Goal: Use online tool/utility: Utilize a website feature to perform a specific function

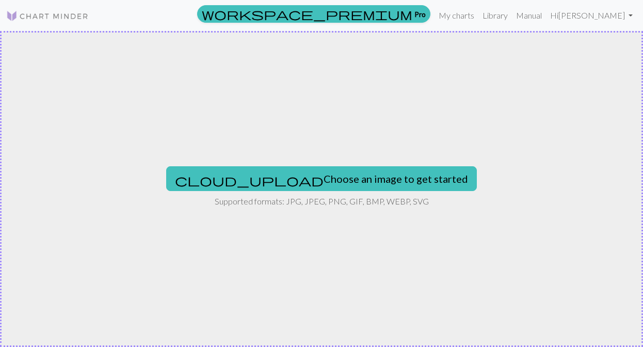
click at [317, 186] on button "cloud_upload Choose an image to get started" at bounding box center [321, 178] width 311 height 25
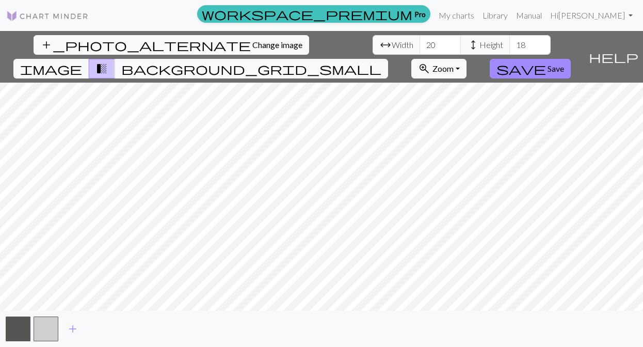
click at [321, 315] on div "add_photo_alternate Change image arrow_range Width 20 height Height 18 image tr…" at bounding box center [321, 189] width 643 height 316
click at [419, 42] on input "21" at bounding box center [439, 45] width 41 height 20
click at [419, 42] on input "22" at bounding box center [439, 45] width 41 height 20
click at [419, 42] on input "23" at bounding box center [439, 45] width 41 height 20
click at [419, 42] on input "24" at bounding box center [439, 45] width 41 height 20
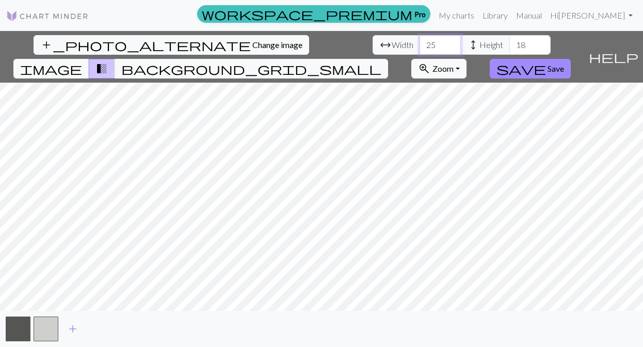
click at [419, 42] on input "25" at bounding box center [439, 45] width 41 height 20
click at [419, 42] on input "26" at bounding box center [439, 45] width 41 height 20
click at [419, 42] on input "27" at bounding box center [439, 45] width 41 height 20
type input "28"
click at [419, 42] on input "28" at bounding box center [439, 45] width 41 height 20
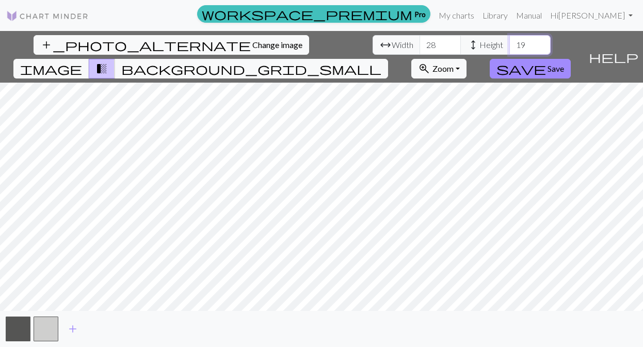
click at [509, 42] on input "19" at bounding box center [529, 45] width 41 height 20
click at [509, 42] on input "20" at bounding box center [529, 45] width 41 height 20
click at [509, 42] on input "21" at bounding box center [529, 45] width 41 height 20
click at [509, 42] on input "22" at bounding box center [529, 45] width 41 height 20
click at [509, 42] on input "23" at bounding box center [529, 45] width 41 height 20
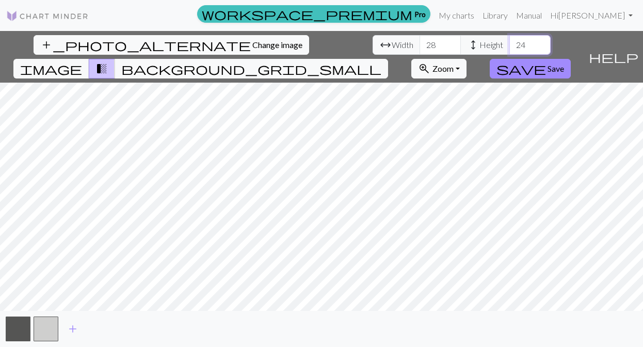
click at [509, 42] on input "24" at bounding box center [529, 45] width 41 height 20
click at [509, 42] on input "25" at bounding box center [529, 45] width 41 height 20
click at [509, 42] on input "26" at bounding box center [529, 45] width 41 height 20
click at [509, 42] on input "27" at bounding box center [529, 45] width 41 height 20
click at [509, 42] on input "28" at bounding box center [529, 45] width 41 height 20
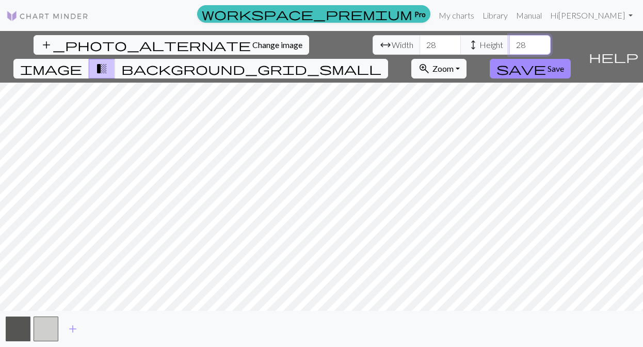
type input "29"
click at [509, 42] on input "29" at bounding box center [529, 45] width 41 height 20
click at [381, 61] on span "background_grid_small" at bounding box center [251, 68] width 260 height 14
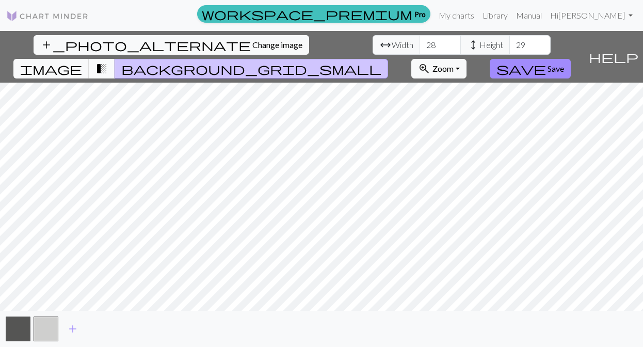
click at [108, 61] on span "transition_fade" at bounding box center [101, 68] width 12 height 14
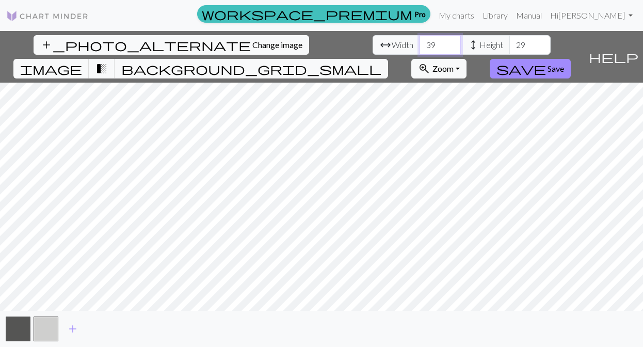
click at [419, 42] on input "39" at bounding box center [439, 45] width 41 height 20
click at [419, 42] on input "40" at bounding box center [439, 45] width 41 height 20
click at [419, 42] on input "41" at bounding box center [439, 45] width 41 height 20
click at [419, 42] on input "42" at bounding box center [439, 45] width 41 height 20
click at [419, 42] on input "43" at bounding box center [439, 45] width 41 height 20
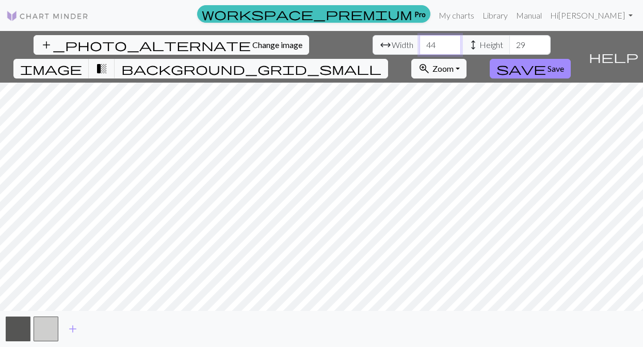
click at [419, 42] on input "44" at bounding box center [439, 45] width 41 height 20
click at [419, 42] on input "45" at bounding box center [439, 45] width 41 height 20
click at [419, 42] on input "46" at bounding box center [439, 45] width 41 height 20
click at [419, 42] on input "47" at bounding box center [439, 45] width 41 height 20
type input "48"
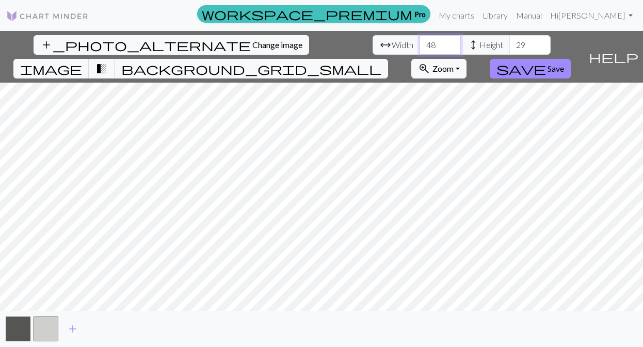
click at [419, 42] on input "48" at bounding box center [439, 45] width 41 height 20
type input "51"
click at [509, 43] on input "51" at bounding box center [529, 45] width 41 height 20
click at [381, 61] on span "background_grid_small" at bounding box center [251, 68] width 260 height 14
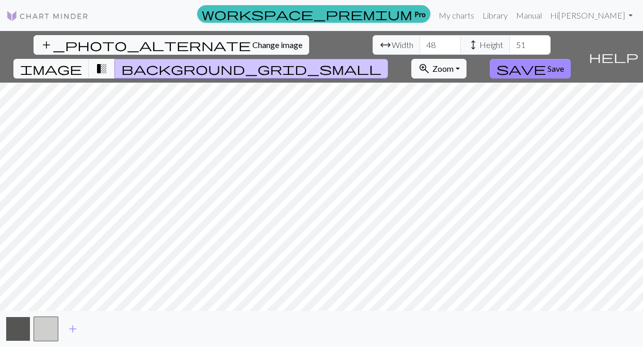
click at [24, 328] on button "button" at bounding box center [18, 328] width 25 height 25
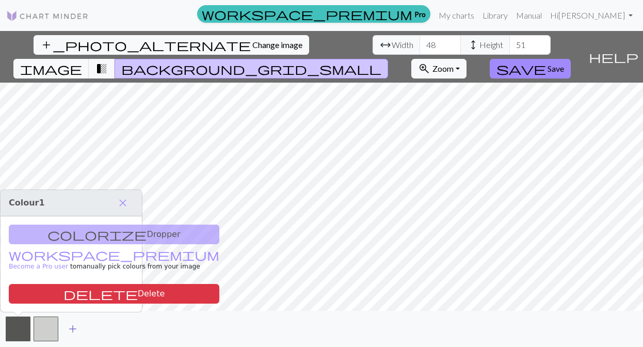
click at [74, 328] on span "add" at bounding box center [73, 328] width 12 height 14
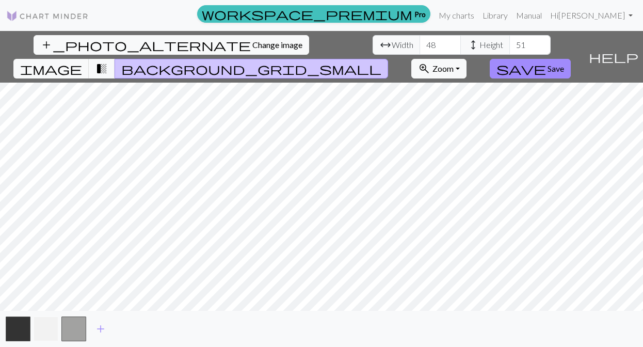
click at [48, 329] on button "button" at bounding box center [46, 328] width 25 height 25
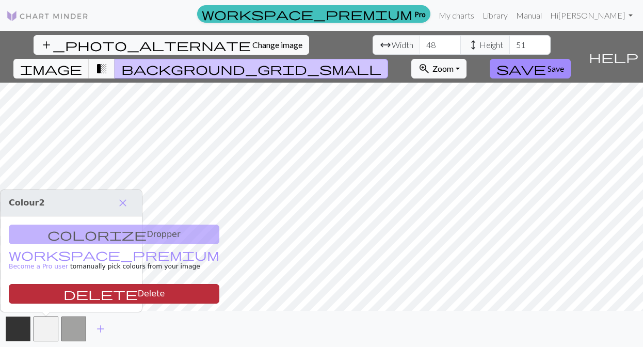
click at [69, 295] on button "delete Delete" at bounding box center [114, 294] width 210 height 20
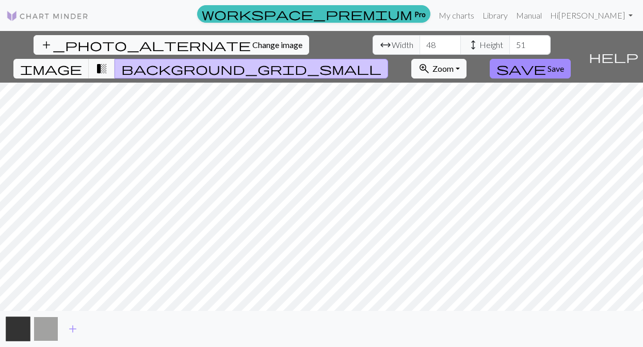
click at [44, 331] on button "button" at bounding box center [46, 328] width 25 height 25
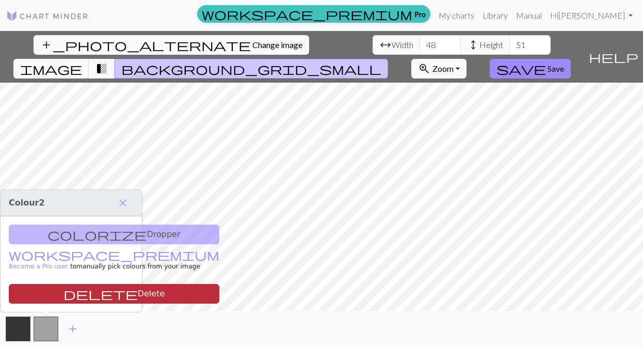
click at [52, 299] on button "delete Delete" at bounding box center [114, 294] width 210 height 20
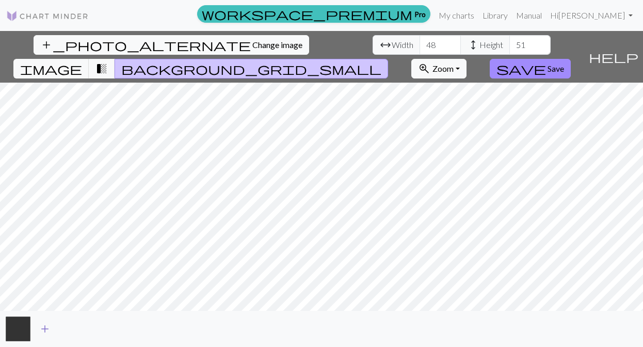
click at [54, 324] on button "add" at bounding box center [45, 329] width 26 height 20
type input "63"
click at [419, 42] on input "63" at bounding box center [439, 45] width 41 height 20
click at [509, 42] on input "52" at bounding box center [529, 45] width 41 height 20
click at [509, 42] on input "53" at bounding box center [529, 45] width 41 height 20
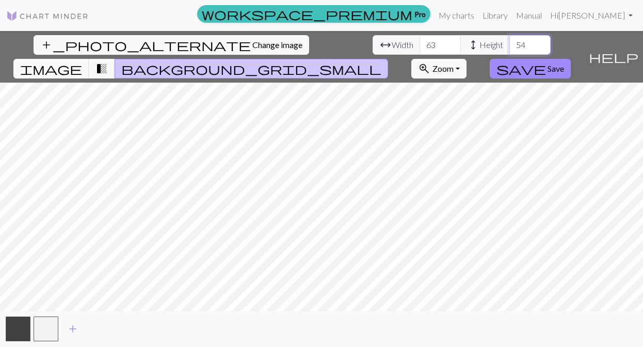
click at [509, 42] on input "54" at bounding box center [529, 45] width 41 height 20
click at [509, 42] on input "55" at bounding box center [529, 45] width 41 height 20
click at [509, 42] on input "56" at bounding box center [529, 45] width 41 height 20
click at [509, 42] on input "57" at bounding box center [529, 45] width 41 height 20
click at [509, 42] on input "58" at bounding box center [529, 45] width 41 height 20
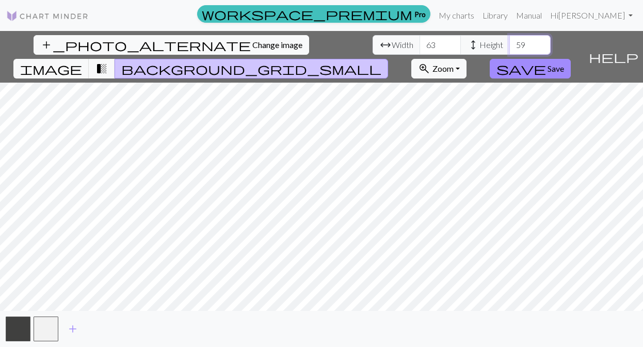
click at [509, 42] on input "59" at bounding box center [529, 45] width 41 height 20
click at [509, 42] on input "60" at bounding box center [529, 45] width 41 height 20
click at [509, 42] on input "61" at bounding box center [529, 45] width 41 height 20
click at [509, 42] on input "62" at bounding box center [529, 45] width 41 height 20
type input "63"
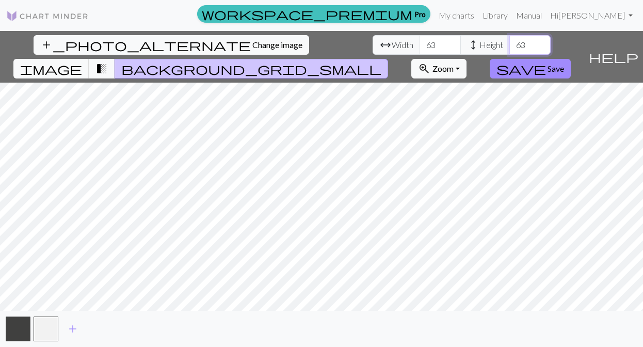
click at [509, 42] on input "63" at bounding box center [529, 45] width 41 height 20
click at [419, 43] on input "77" at bounding box center [439, 45] width 41 height 20
click at [419, 43] on input "78" at bounding box center [439, 45] width 41 height 20
click at [419, 43] on input "79" at bounding box center [439, 45] width 41 height 20
type input "80"
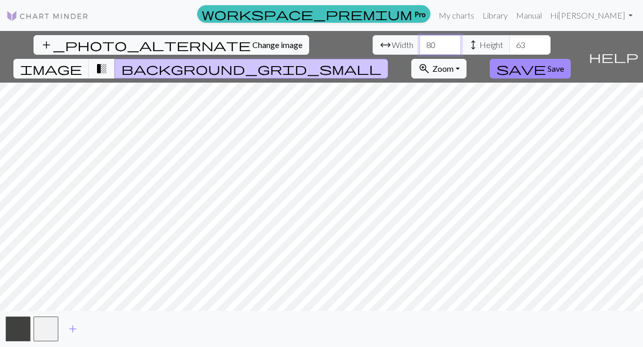
click at [419, 43] on input "80" at bounding box center [439, 45] width 41 height 20
click at [509, 42] on input "64" at bounding box center [529, 45] width 41 height 20
click at [509, 42] on input "65" at bounding box center [529, 45] width 41 height 20
click at [509, 42] on input "66" at bounding box center [529, 45] width 41 height 20
click at [509, 42] on input "67" at bounding box center [529, 45] width 41 height 20
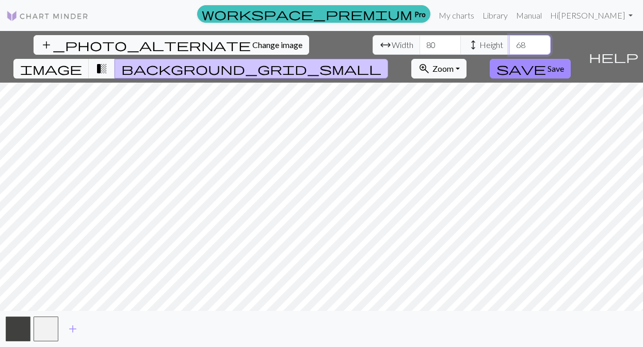
click at [509, 42] on input "68" at bounding box center [529, 45] width 41 height 20
click at [509, 42] on input "69" at bounding box center [529, 45] width 41 height 20
click at [509, 42] on input "70" at bounding box center [529, 45] width 41 height 20
click at [509, 42] on input "71" at bounding box center [529, 45] width 41 height 20
click at [509, 42] on input "72" at bounding box center [529, 45] width 41 height 20
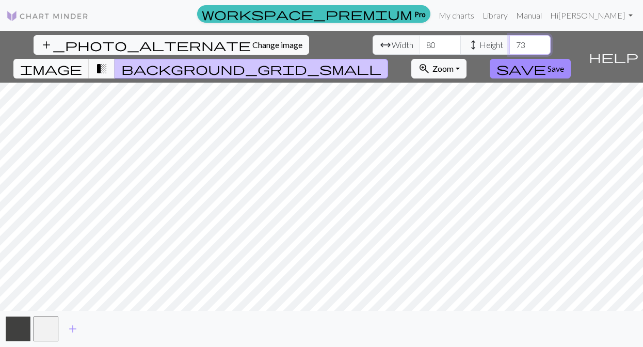
click at [509, 42] on input "73" at bounding box center [529, 45] width 41 height 20
click at [509, 42] on input "74" at bounding box center [529, 45] width 41 height 20
click at [509, 42] on input "75" at bounding box center [529, 45] width 41 height 20
click at [509, 42] on input "76" at bounding box center [529, 45] width 41 height 20
click at [509, 42] on input "77" at bounding box center [529, 45] width 41 height 20
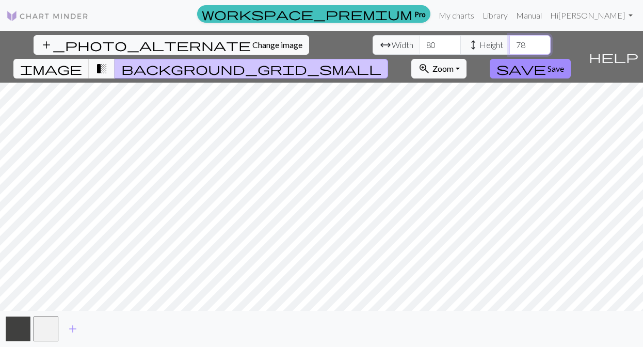
click at [509, 42] on input "78" at bounding box center [529, 45] width 41 height 20
click at [509, 42] on input "79" at bounding box center [529, 45] width 41 height 20
type input "80"
click at [509, 42] on input "80" at bounding box center [529, 45] width 41 height 20
click at [40, 45] on span "add_photo_alternate" at bounding box center [145, 45] width 210 height 14
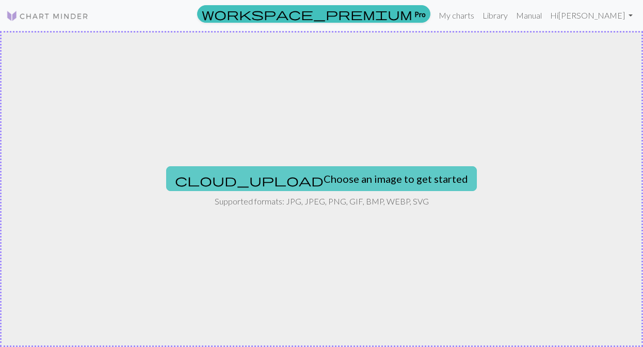
click at [350, 179] on button "cloud_upload Choose an image to get started" at bounding box center [321, 178] width 311 height 25
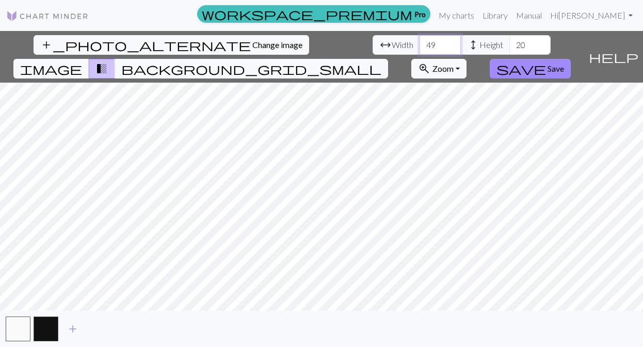
type input "50"
click at [419, 44] on input "50" at bounding box center [439, 45] width 41 height 20
click at [509, 42] on input "21" at bounding box center [529, 45] width 41 height 20
click at [509, 42] on input "22" at bounding box center [529, 45] width 41 height 20
click at [509, 42] on input "23" at bounding box center [529, 45] width 41 height 20
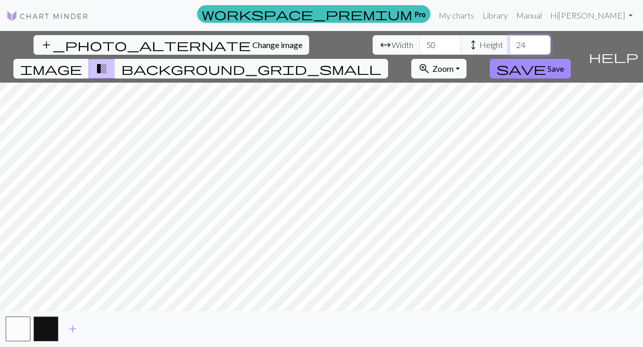
click at [509, 42] on input "24" at bounding box center [529, 45] width 41 height 20
click at [509, 42] on input "25" at bounding box center [529, 45] width 41 height 20
click at [509, 42] on input "26" at bounding box center [529, 45] width 41 height 20
click at [509, 42] on input "32" at bounding box center [529, 45] width 41 height 20
click at [509, 42] on input "36" at bounding box center [529, 45] width 41 height 20
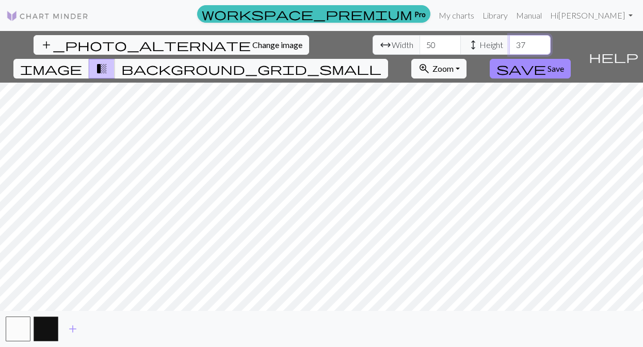
click at [509, 42] on input "37" at bounding box center [529, 45] width 41 height 20
click at [509, 42] on input "38" at bounding box center [529, 45] width 41 height 20
click at [509, 42] on input "39" at bounding box center [529, 45] width 41 height 20
click at [509, 42] on input "40" at bounding box center [529, 45] width 41 height 20
click at [509, 42] on input "41" at bounding box center [529, 45] width 41 height 20
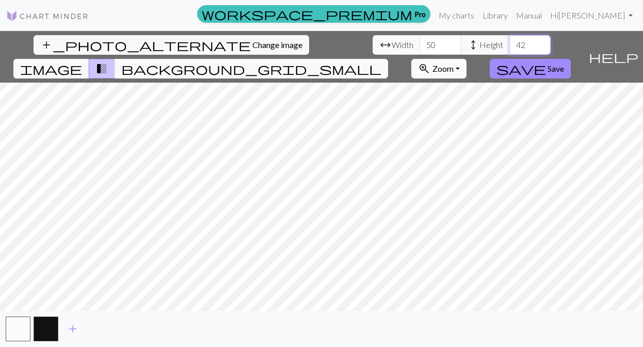
click at [509, 42] on input "42" at bounding box center [529, 45] width 41 height 20
click at [509, 42] on input "43" at bounding box center [529, 45] width 41 height 20
click at [509, 42] on input "44" at bounding box center [529, 45] width 41 height 20
click at [509, 42] on input "45" at bounding box center [529, 45] width 41 height 20
click at [509, 42] on input "46" at bounding box center [529, 45] width 41 height 20
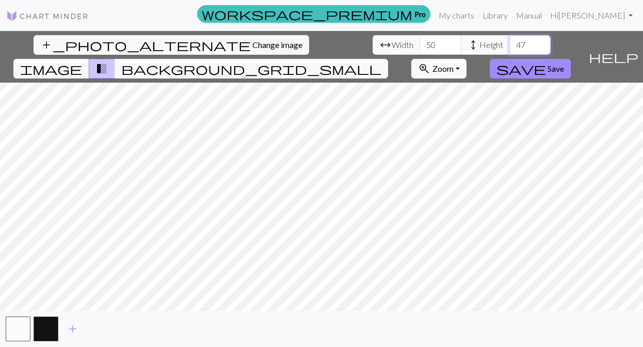
click at [509, 42] on input "47" at bounding box center [529, 45] width 41 height 20
click at [509, 42] on input "48" at bounding box center [529, 45] width 41 height 20
click at [509, 42] on input "49" at bounding box center [529, 45] width 41 height 20
click at [509, 42] on input "50" at bounding box center [529, 45] width 41 height 20
click at [381, 61] on span "background_grid_small" at bounding box center [251, 68] width 260 height 14
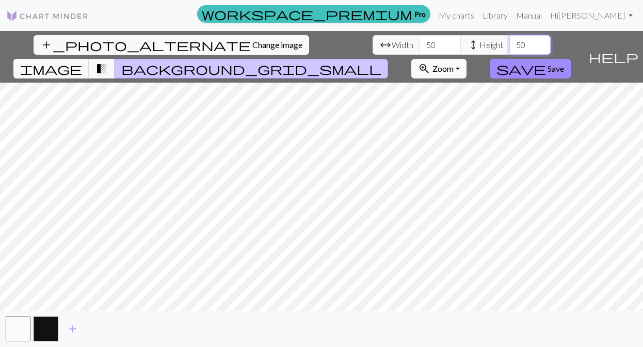
type input "51"
click at [509, 42] on input "51" at bounding box center [529, 45] width 41 height 20
click at [419, 43] on input "51" at bounding box center [439, 45] width 41 height 20
click at [419, 43] on input "52" at bounding box center [439, 45] width 41 height 20
click at [419, 43] on input "53" at bounding box center [439, 45] width 41 height 20
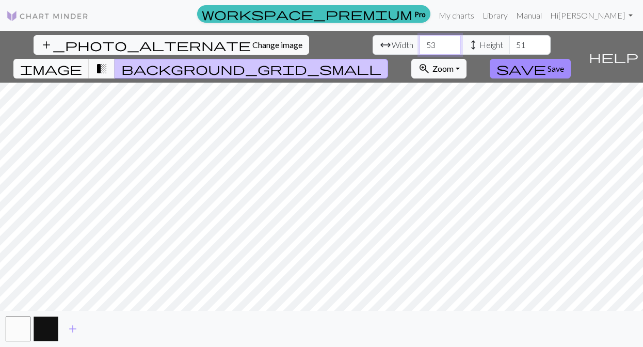
type input "54"
click at [419, 43] on input "54" at bounding box center [439, 45] width 41 height 20
click at [509, 43] on input "52" at bounding box center [529, 45] width 41 height 20
click at [509, 43] on input "53" at bounding box center [529, 45] width 41 height 20
click at [509, 43] on input "54" at bounding box center [529, 45] width 41 height 20
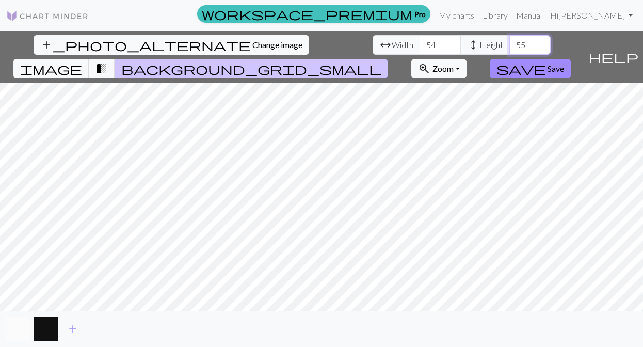
click at [509, 43] on input "55" at bounding box center [529, 45] width 41 height 20
click at [509, 43] on input "56" at bounding box center [529, 45] width 41 height 20
click at [509, 43] on input "57" at bounding box center [529, 45] width 41 height 20
click at [509, 43] on input "58" at bounding box center [529, 45] width 41 height 20
click at [509, 43] on input "59" at bounding box center [529, 45] width 41 height 20
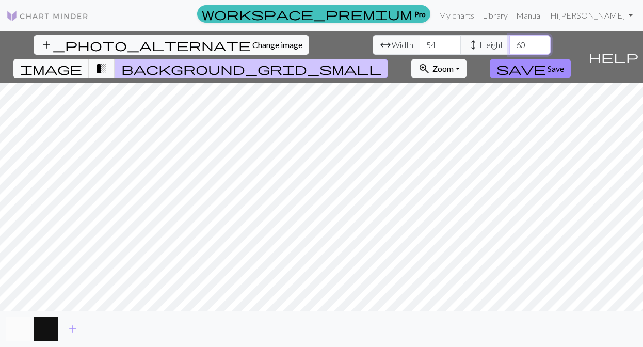
click at [509, 43] on input "60" at bounding box center [529, 45] width 41 height 20
click at [509, 43] on input "61" at bounding box center [529, 45] width 41 height 20
click at [509, 43] on input "62" at bounding box center [529, 45] width 41 height 20
click at [509, 43] on input "63" at bounding box center [529, 45] width 41 height 20
click at [509, 43] on input "64" at bounding box center [529, 45] width 41 height 20
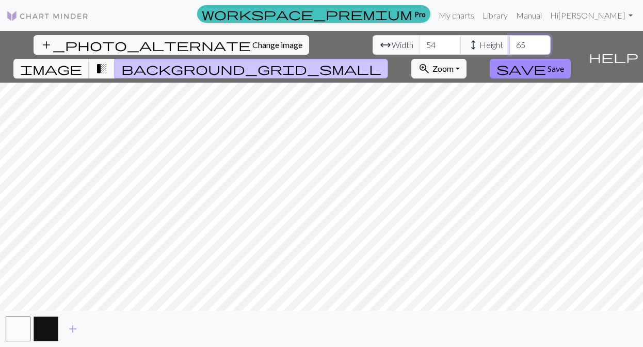
click at [509, 43] on input "65" at bounding box center [529, 45] width 41 height 20
click at [509, 43] on input "66" at bounding box center [529, 45] width 41 height 20
click at [509, 43] on input "67" at bounding box center [529, 45] width 41 height 20
click at [509, 43] on input "68" at bounding box center [529, 45] width 41 height 20
click at [509, 43] on input "69" at bounding box center [529, 45] width 41 height 20
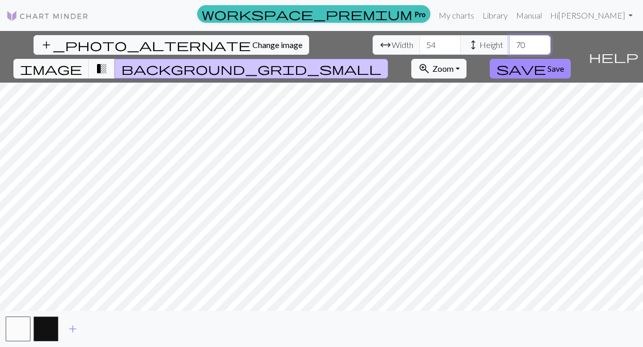
click at [509, 43] on input "70" at bounding box center [529, 45] width 41 height 20
click at [509, 43] on input "71" at bounding box center [529, 45] width 41 height 20
click at [509, 43] on input "72" at bounding box center [529, 45] width 41 height 20
click at [509, 43] on input "73" at bounding box center [529, 45] width 41 height 20
click at [509, 43] on input "74" at bounding box center [529, 45] width 41 height 20
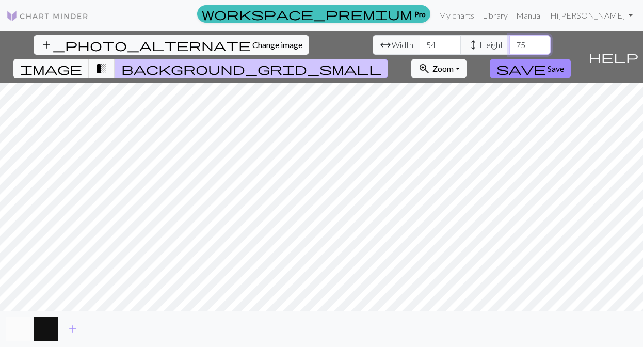
click at [509, 43] on input "75" at bounding box center [529, 45] width 41 height 20
type input "76"
click at [509, 43] on input "76" at bounding box center [529, 45] width 41 height 20
click at [419, 42] on input "55" at bounding box center [439, 45] width 41 height 20
click at [419, 42] on input "56" at bounding box center [439, 45] width 41 height 20
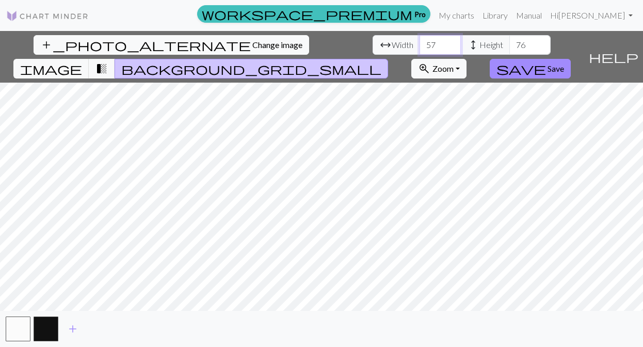
click at [419, 42] on input "57" at bounding box center [439, 45] width 41 height 20
click at [419, 42] on input "58" at bounding box center [439, 45] width 41 height 20
click at [419, 42] on input "59" at bounding box center [439, 45] width 41 height 20
click at [419, 42] on input "60" at bounding box center [439, 45] width 41 height 20
click at [419, 42] on input "61" at bounding box center [439, 45] width 41 height 20
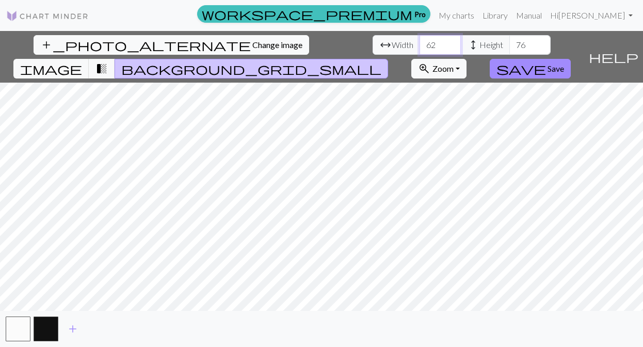
click at [419, 42] on input "62" at bounding box center [439, 45] width 41 height 20
click at [419, 42] on input "63" at bounding box center [439, 45] width 41 height 20
click at [419, 42] on input "64" at bounding box center [439, 45] width 41 height 20
click at [419, 42] on input "65" at bounding box center [439, 45] width 41 height 20
click at [419, 42] on input "66" at bounding box center [439, 45] width 41 height 20
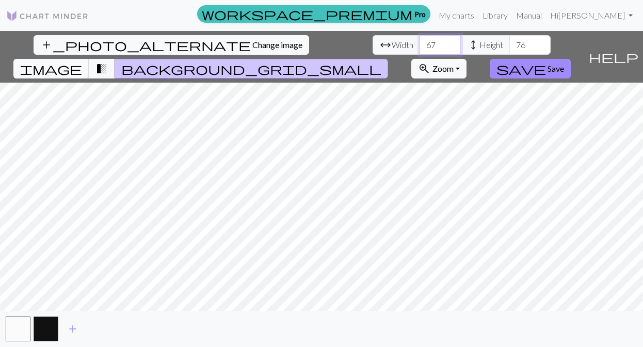
click at [419, 42] on input "67" at bounding box center [439, 45] width 41 height 20
click at [419, 42] on input "68" at bounding box center [439, 45] width 41 height 20
click at [419, 44] on input "69" at bounding box center [439, 45] width 41 height 20
click at [419, 44] on input "70" at bounding box center [439, 45] width 41 height 20
click at [419, 42] on input "71" at bounding box center [439, 45] width 41 height 20
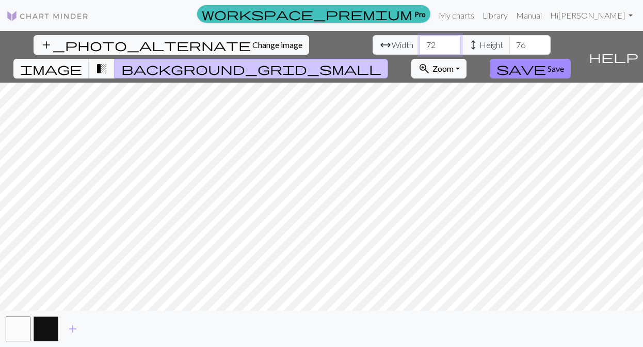
click at [419, 42] on input "72" at bounding box center [439, 45] width 41 height 20
click at [419, 42] on input "73" at bounding box center [439, 45] width 41 height 20
click at [419, 42] on input "74" at bounding box center [439, 45] width 41 height 20
click at [419, 42] on input "75" at bounding box center [439, 45] width 41 height 20
click at [419, 42] on input "76" at bounding box center [439, 45] width 41 height 20
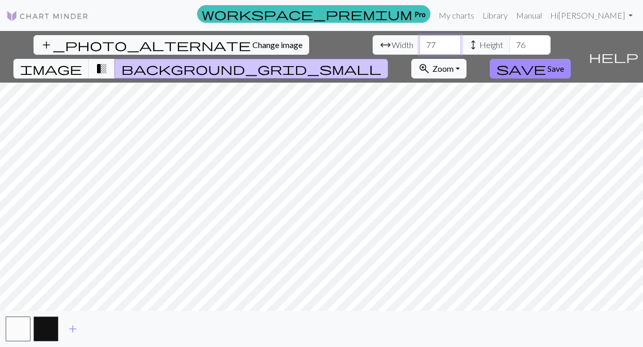
click at [419, 42] on input "77" at bounding box center [439, 45] width 41 height 20
click at [419, 42] on input "78" at bounding box center [439, 45] width 41 height 20
type input "79"
click at [419, 42] on input "79" at bounding box center [439, 45] width 41 height 20
click at [509, 42] on input "77" at bounding box center [529, 45] width 41 height 20
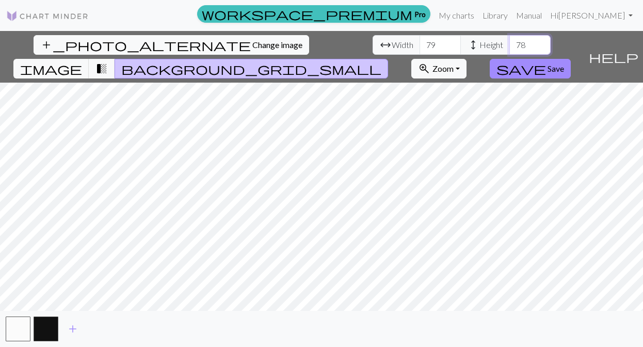
click at [509, 42] on input "78" at bounding box center [529, 45] width 41 height 20
click at [509, 42] on input "79" at bounding box center [529, 45] width 41 height 20
type input "80"
click at [509, 42] on input "80" at bounding box center [529, 45] width 41 height 20
